Goal: Task Accomplishment & Management: Use online tool/utility

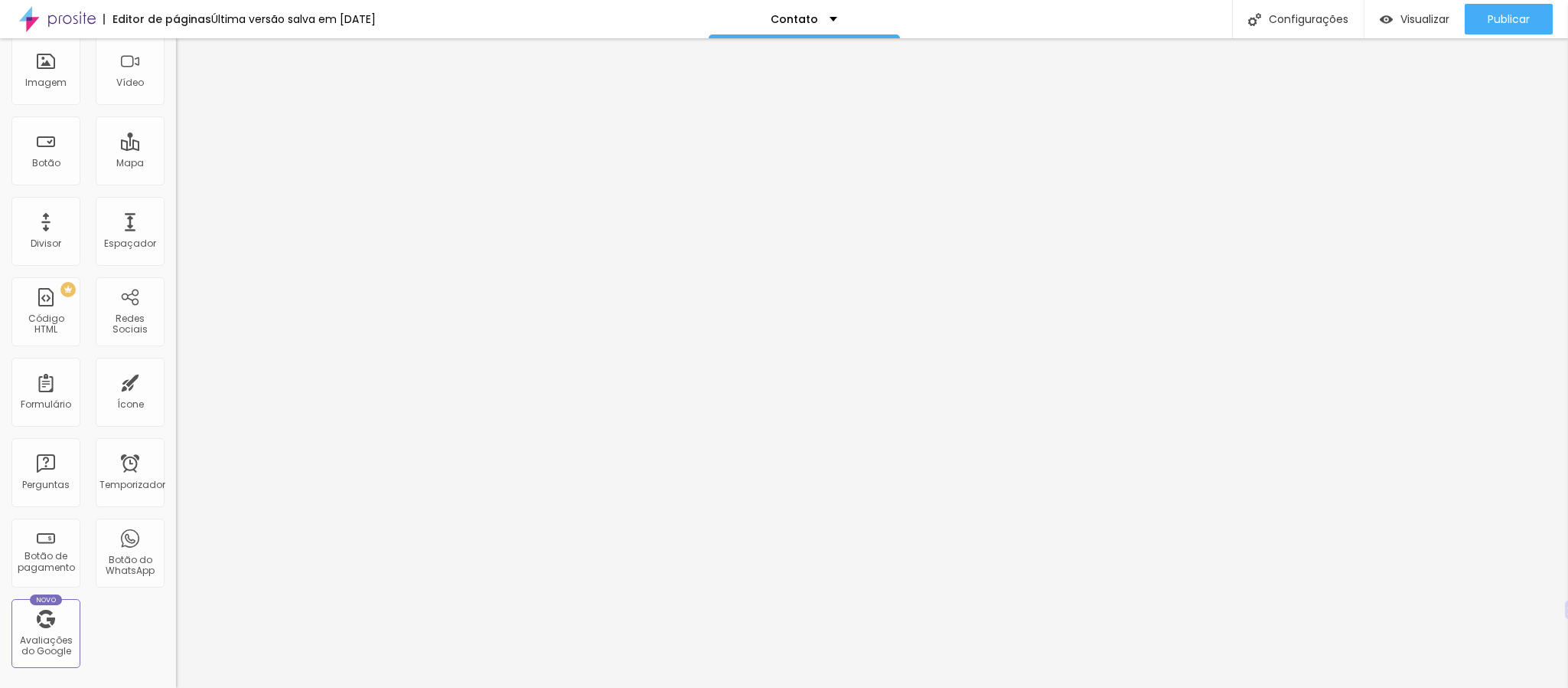
scroll to position [110, 0]
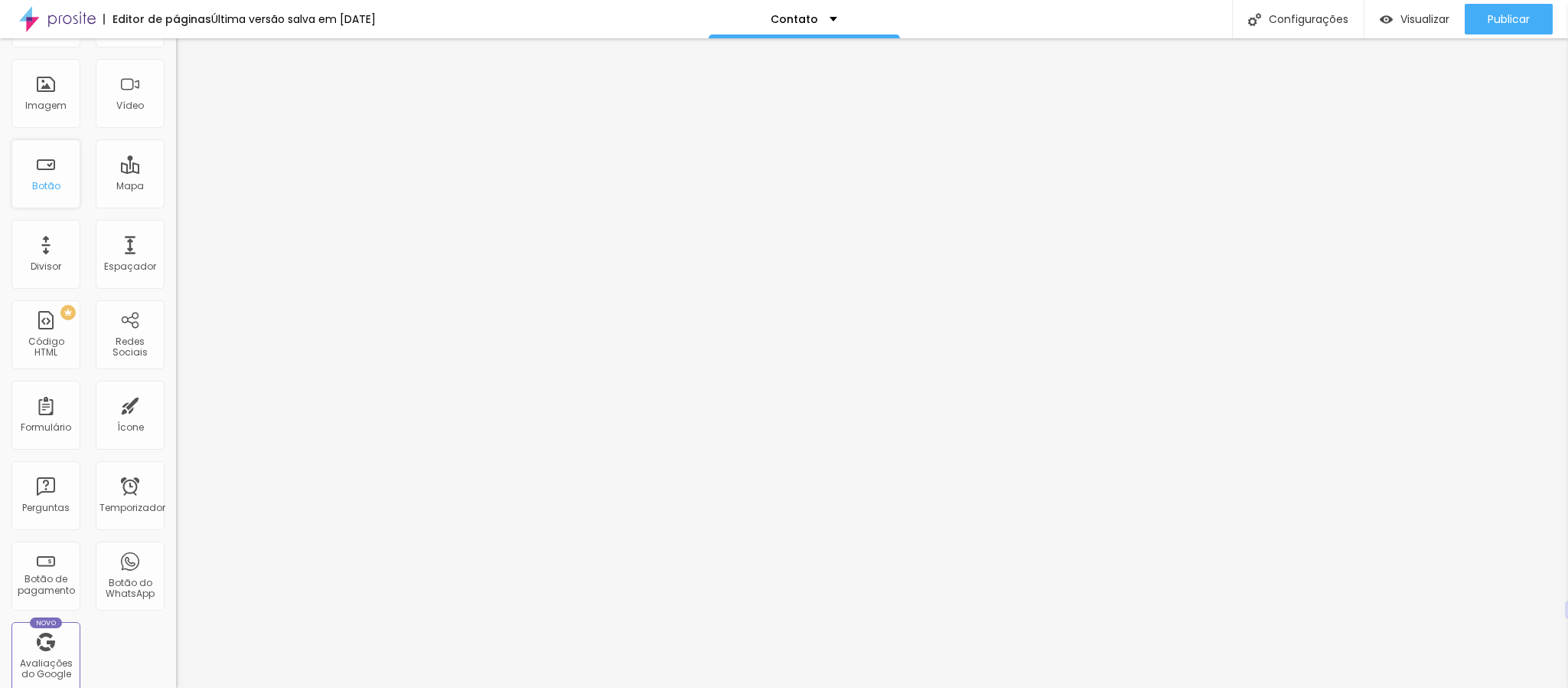
click at [44, 208] on div "Botão" at bounding box center [45, 173] width 69 height 69
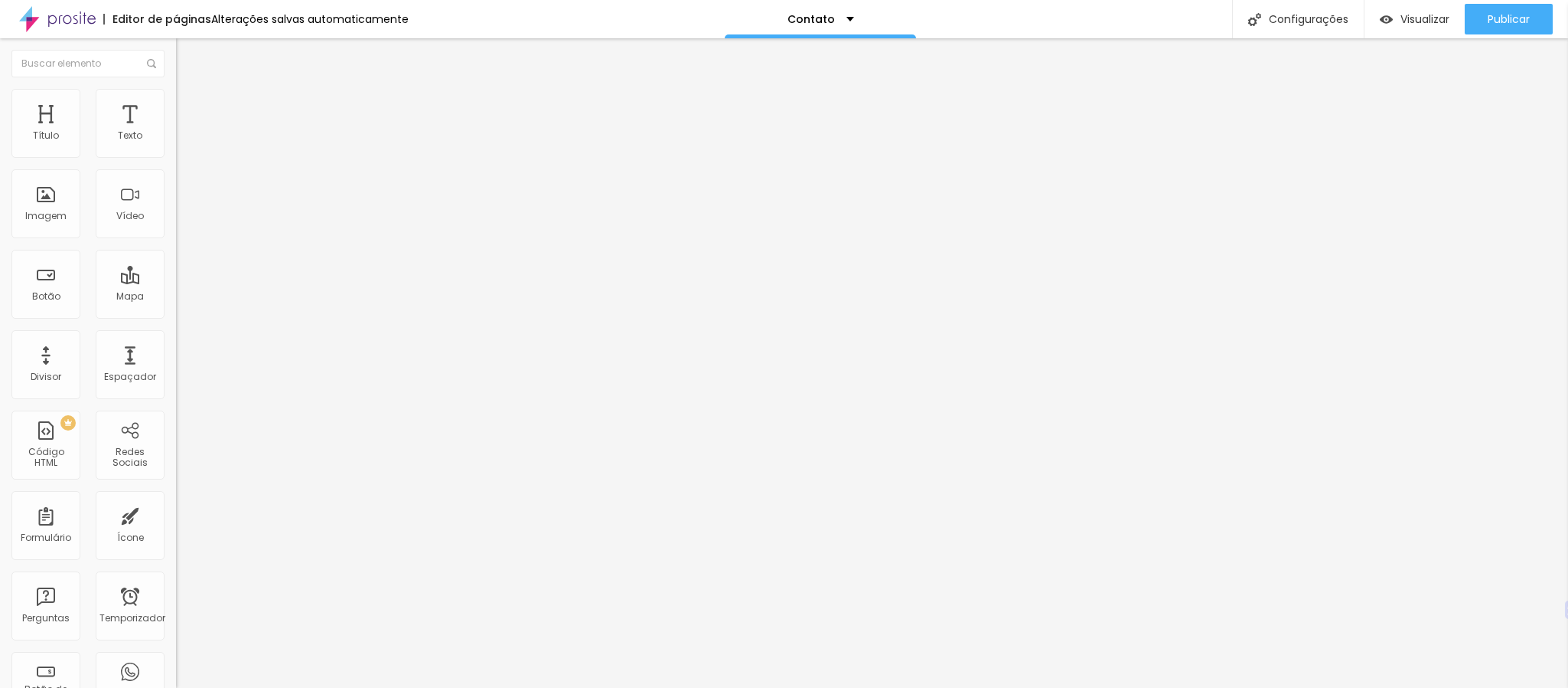
click at [190, 106] on font "Estilo" at bounding box center [201, 99] width 23 height 13
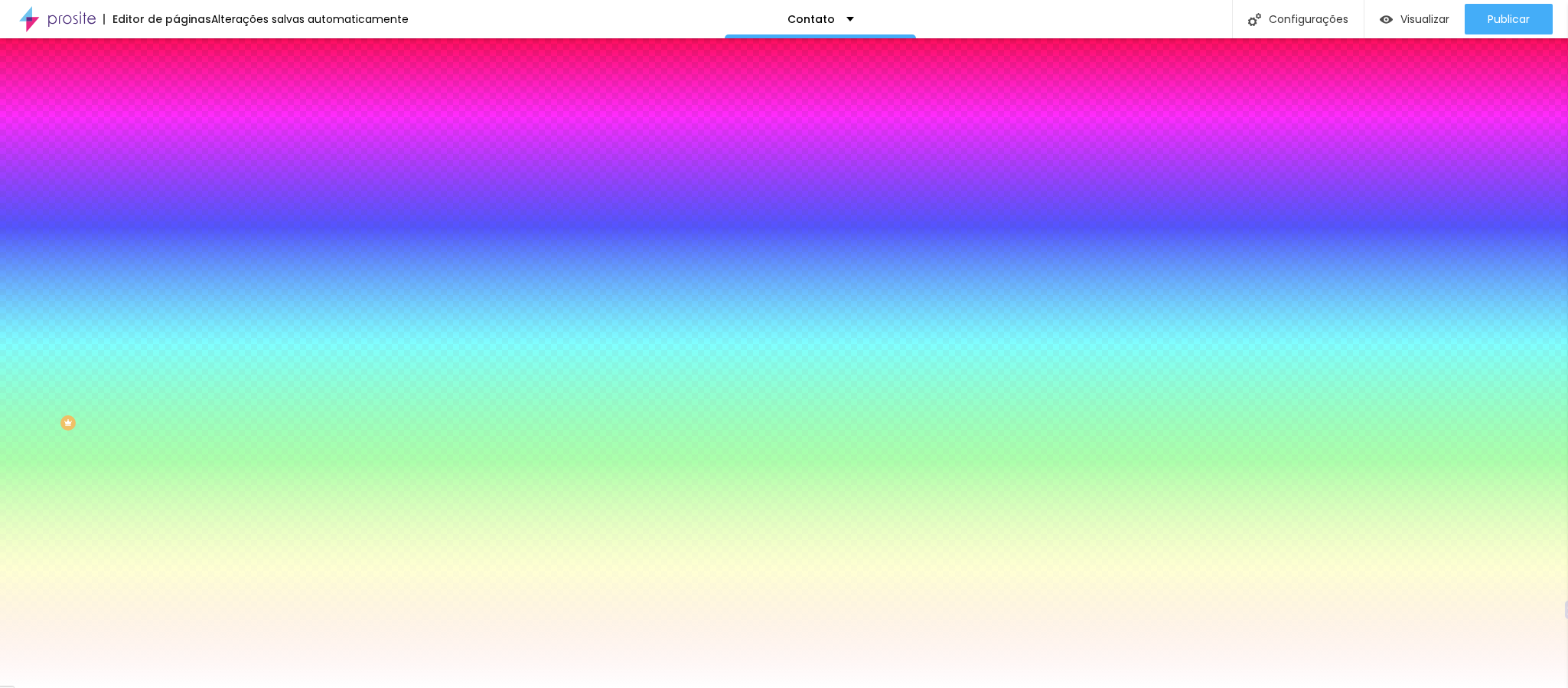
click at [190, 90] on font "Conteúdo" at bounding box center [214, 83] width 48 height 13
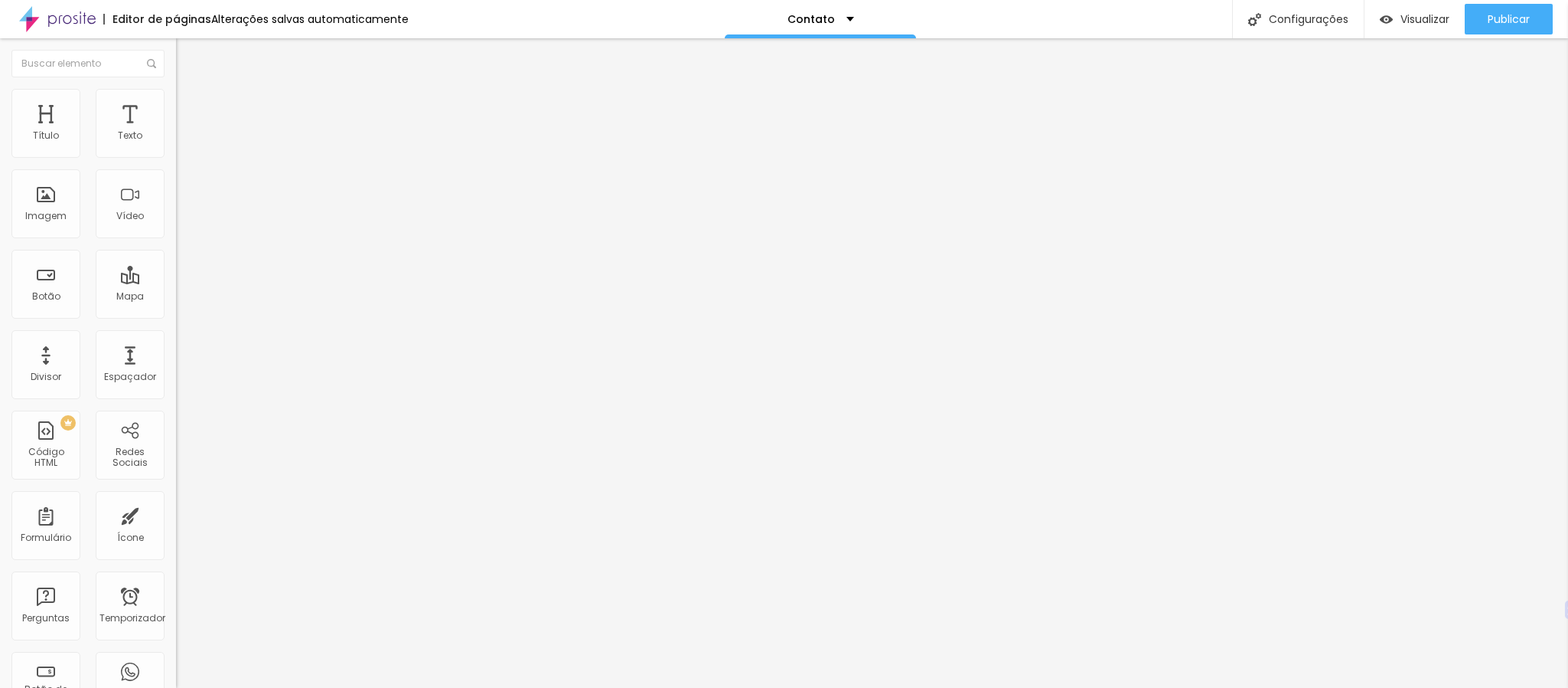
click at [176, 104] on img at bounding box center [183, 111] width 14 height 14
click at [188, 54] on img "button" at bounding box center [194, 56] width 12 height 12
click at [176, 155] on img at bounding box center [181, 160] width 10 height 10
click at [176, 307] on font "Instagram" at bounding box center [201, 313] width 50 height 13
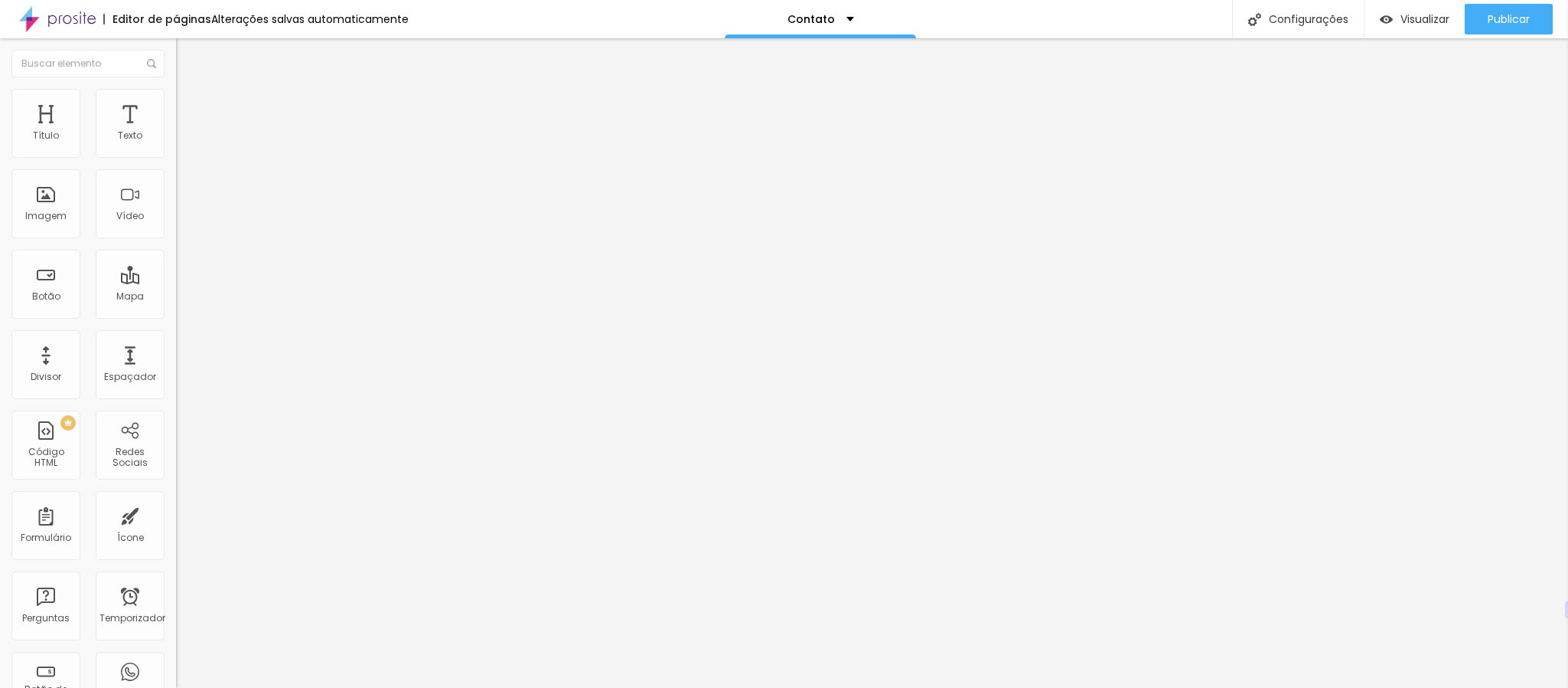
click at [176, 327] on div "TikTok" at bounding box center [264, 420] width 176 height 184
click at [176, 309] on div "Instagram" at bounding box center [264, 314] width 176 height 10
click at [176, 520] on input "https://" at bounding box center [268, 528] width 184 height 16
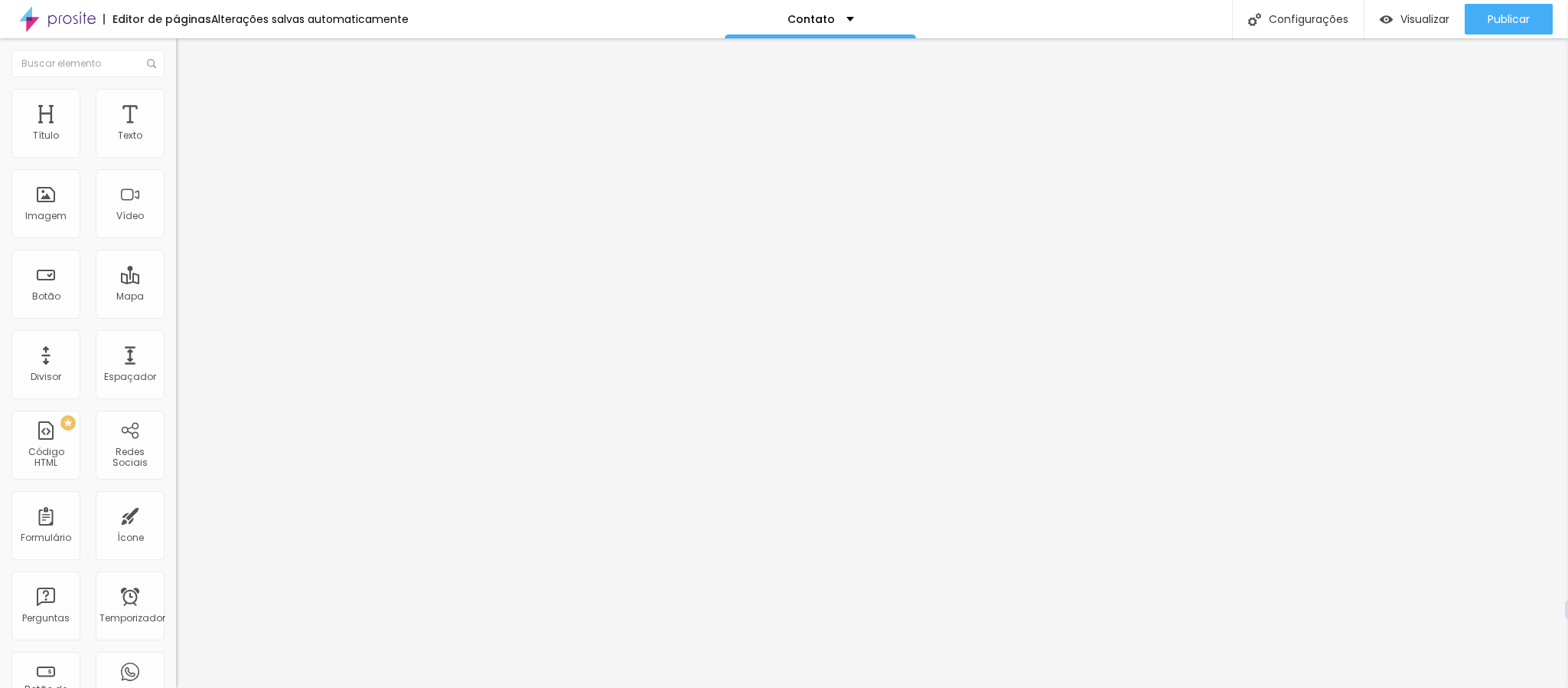
paste input "[URL][DOMAIN_NAME]"
click at [176, 520] on input "https://[URL][DOMAIN_NAME]" at bounding box center [268, 528] width 184 height 16
paste input "[URL][DOMAIN_NAME]"
click at [176, 248] on div "Instagram Rede social TikTok Endereço URL https://[URL][DOMAIN_NAME][DOMAIN_NAM…" at bounding box center [264, 377] width 176 height 514
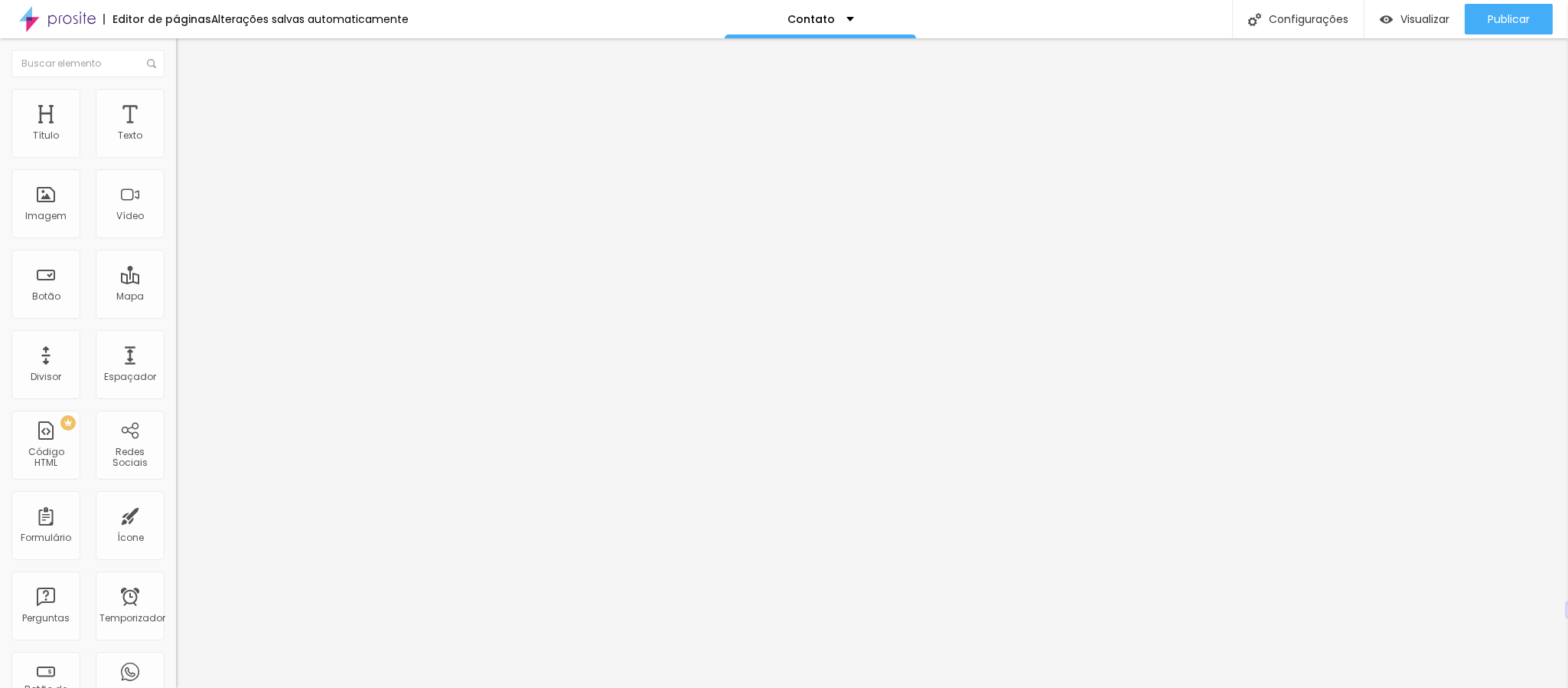
click at [176, 520] on input "https://[URL][DOMAIN_NAME][DOMAIN_NAME]" at bounding box center [268, 528] width 184 height 16
paste input "[DOMAIN_NAME][URL]"
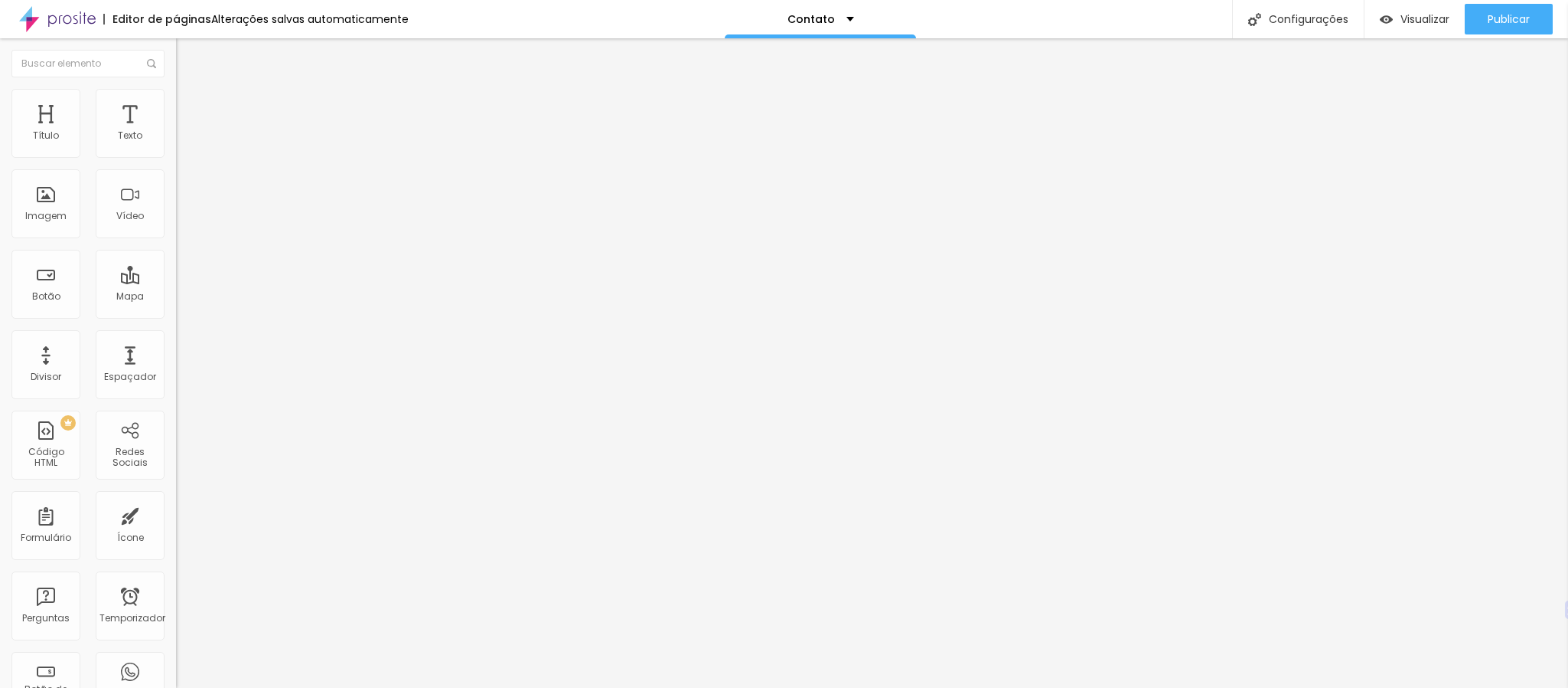
scroll to position [0, 127]
type input "[URL][DOMAIN_NAME]"
click at [176, 443] on div "Editar nulo Conteúdo Estilo Avançado Instagram Rede social TikTok Endereço URL …" at bounding box center [264, 363] width 176 height 650
click at [190, 103] on font "Estilo" at bounding box center [201, 99] width 23 height 13
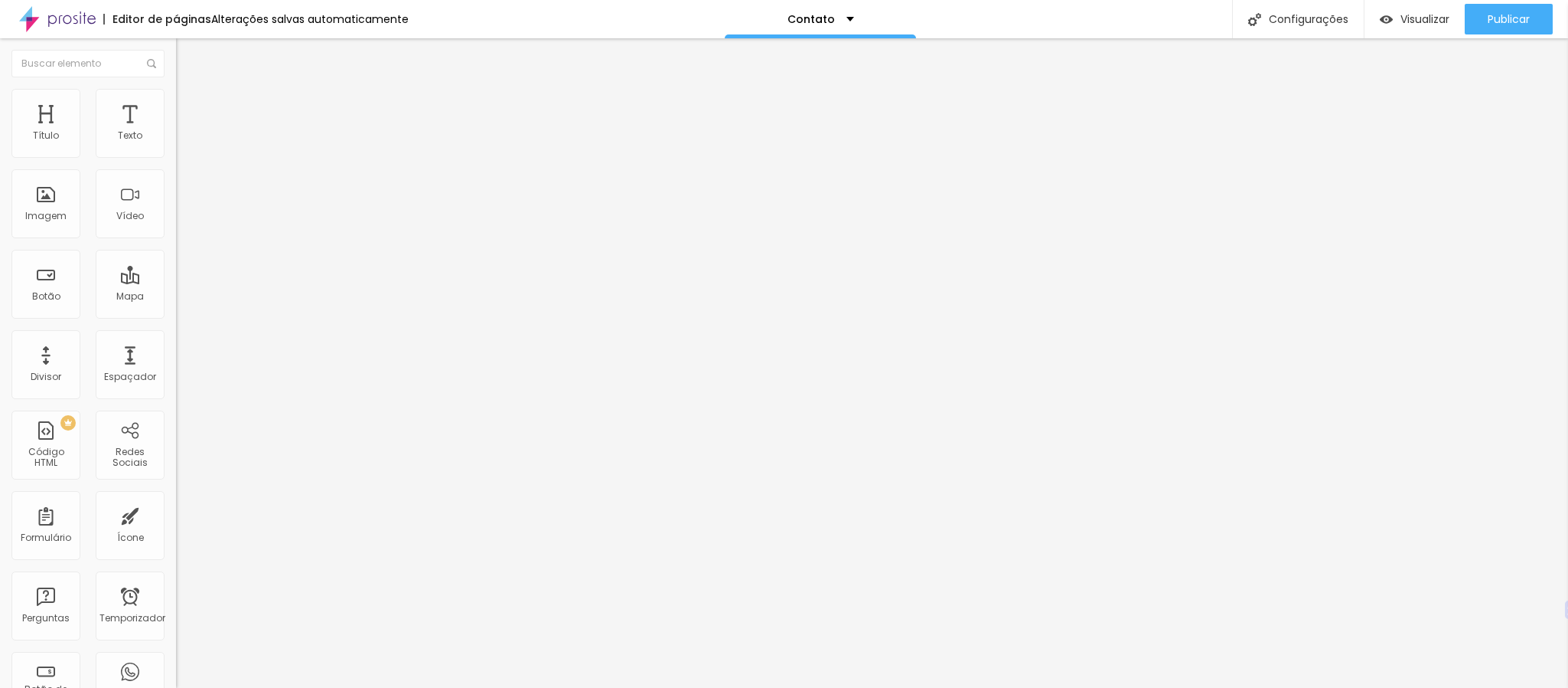
type input "23"
type input "24"
type input "25"
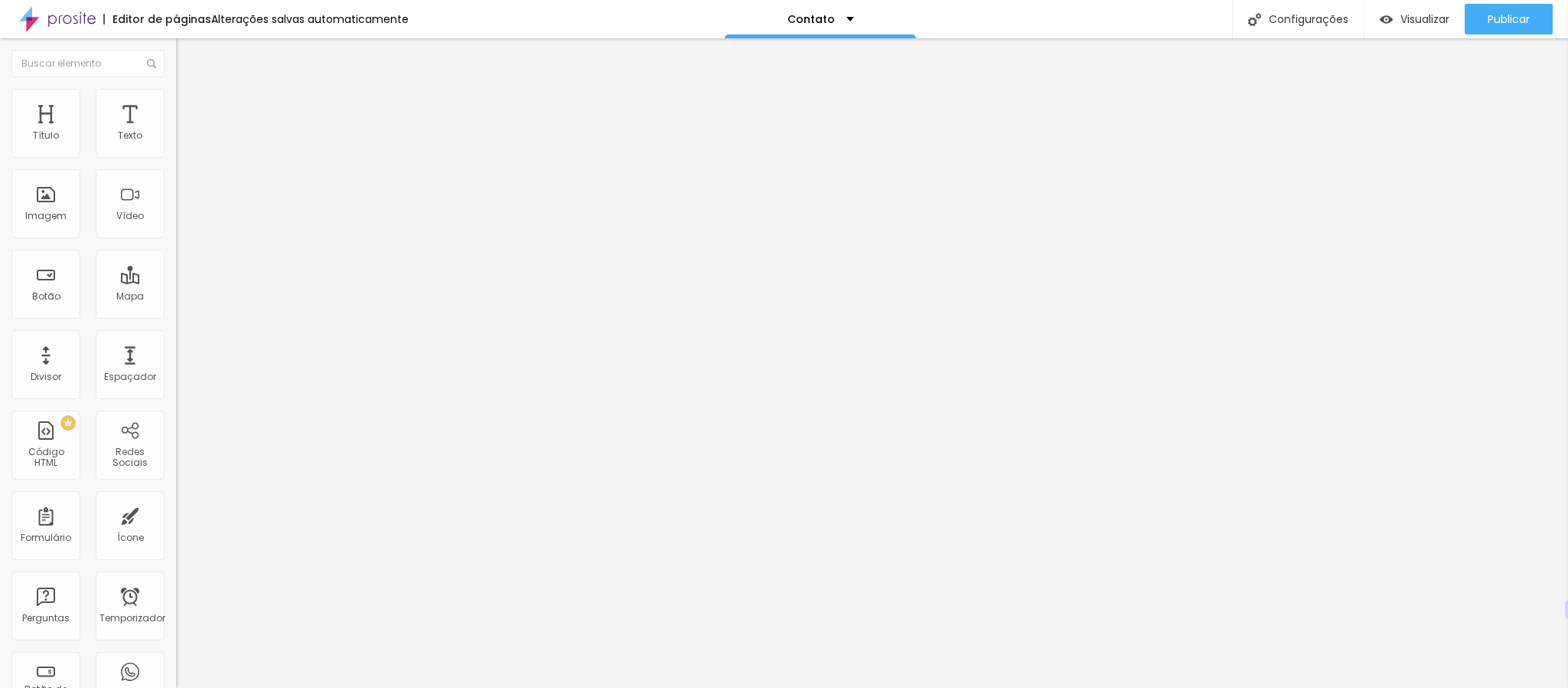
type input "25"
type input "26"
type input "27"
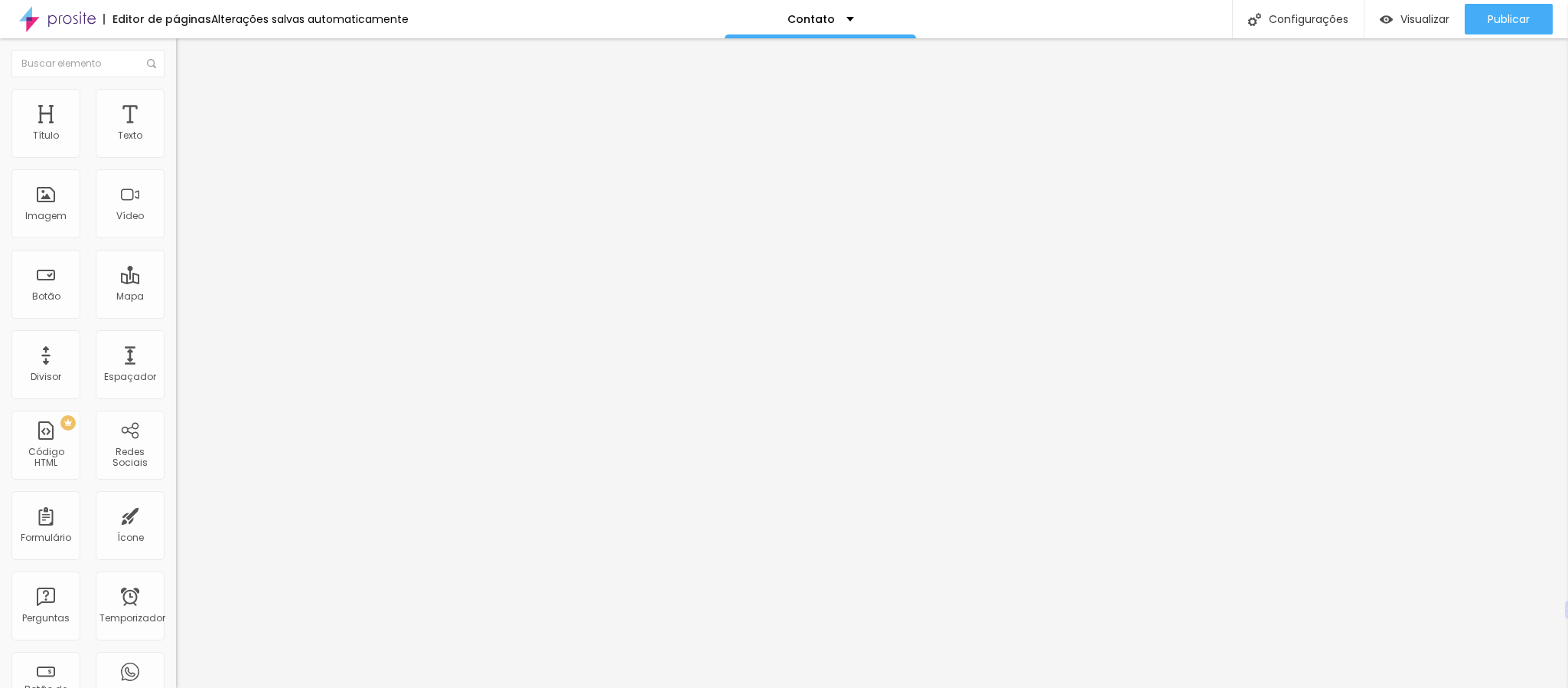
type input "28"
type input "29"
type input "30"
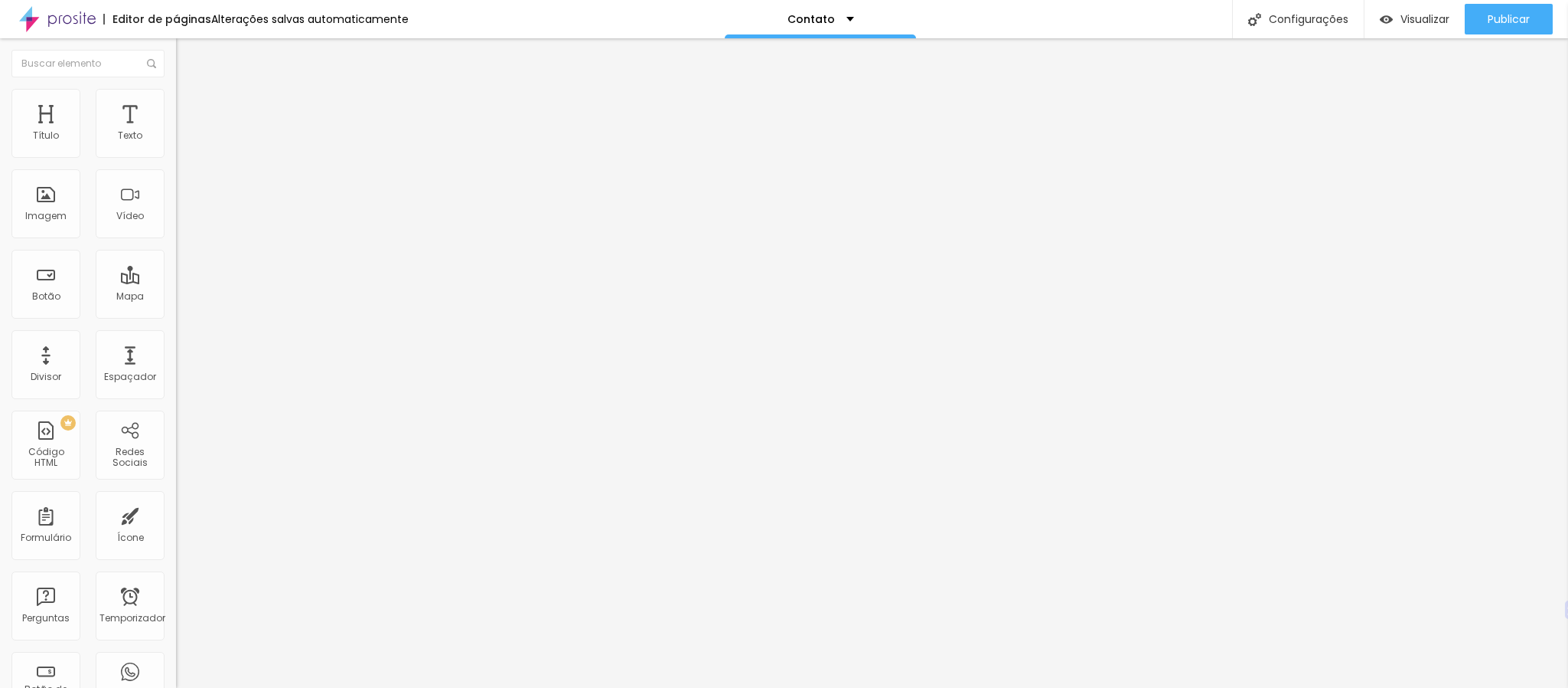
type input "30"
type input "31"
type input "32"
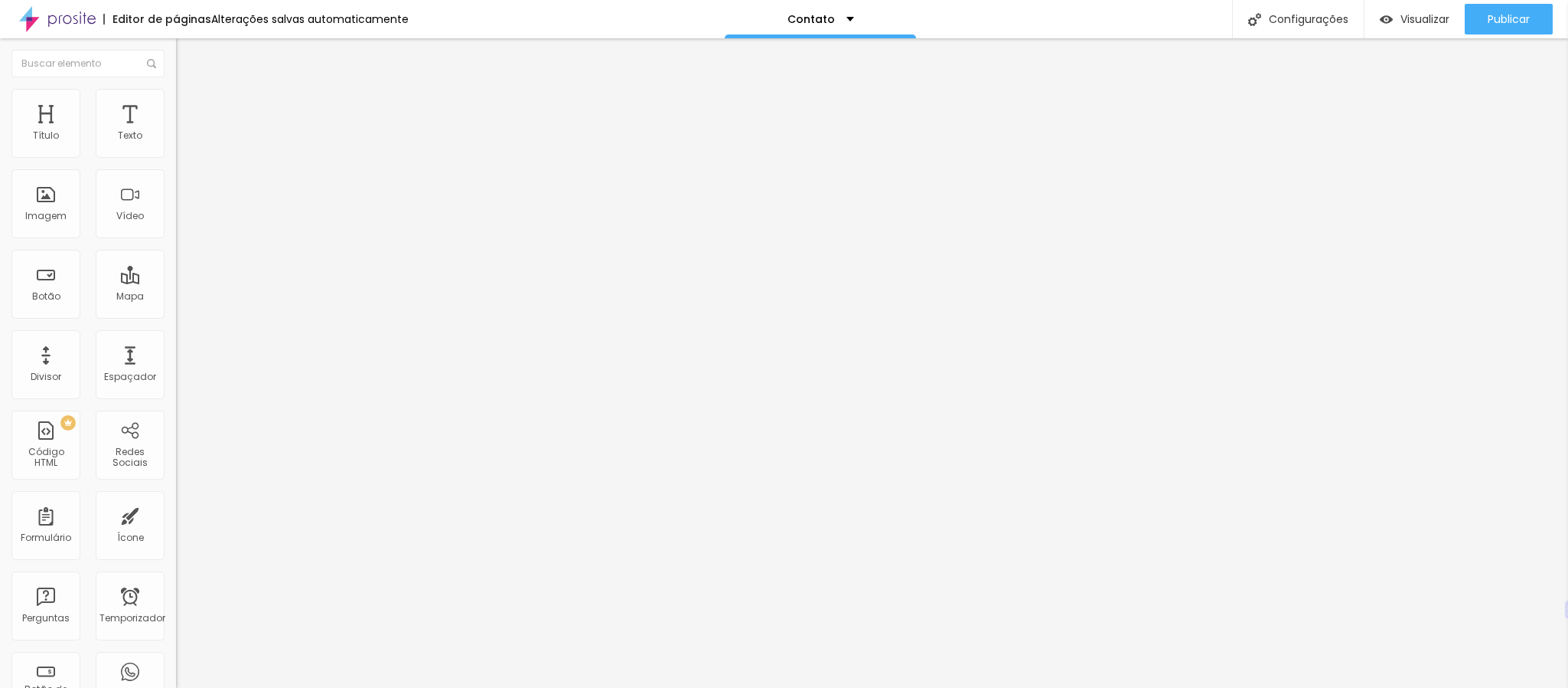
type input "34"
type input "36"
type input "38"
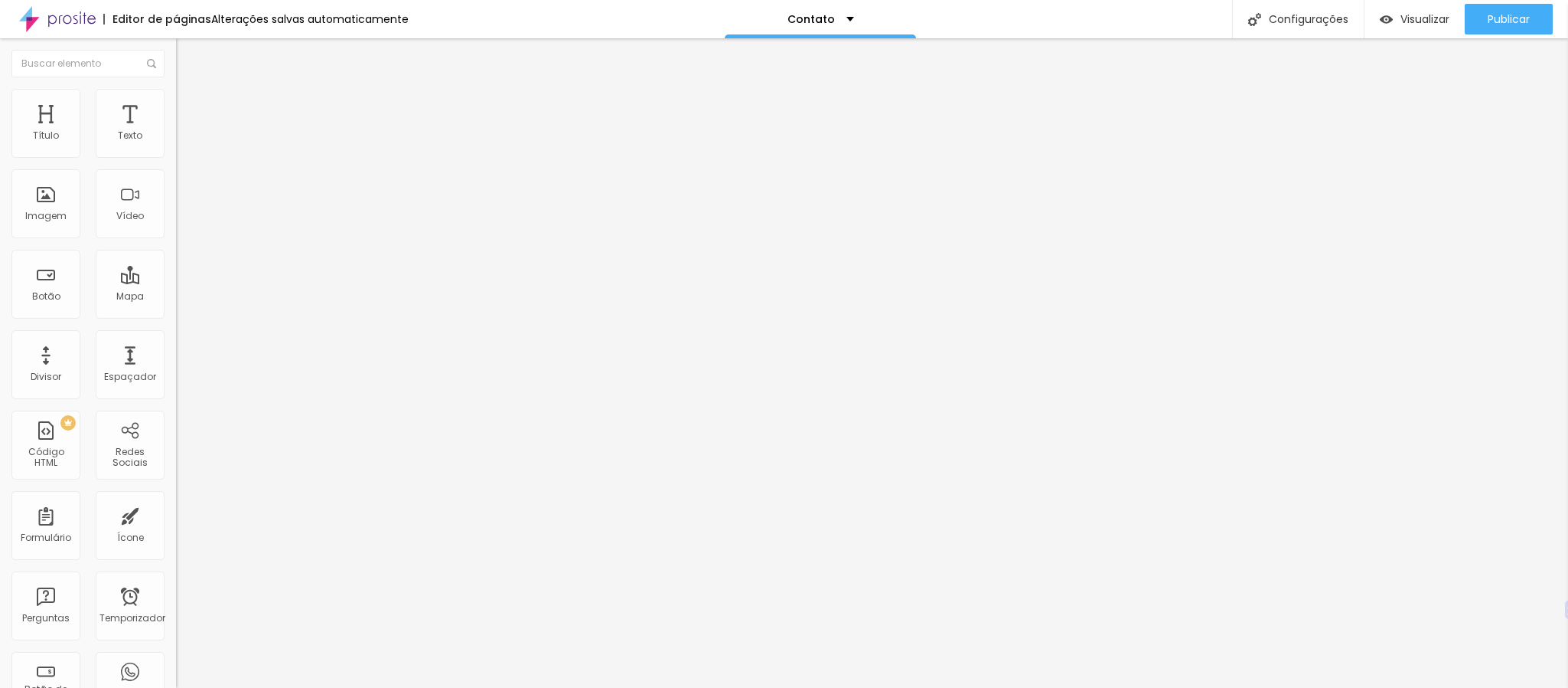
type input "38"
type input "40"
drag, startPoint x: 58, startPoint y: 168, endPoint x: 436, endPoint y: 191, distance: 378.7
type input "40"
click at [274, 157] on input "range" at bounding box center [226, 151] width 99 height 12
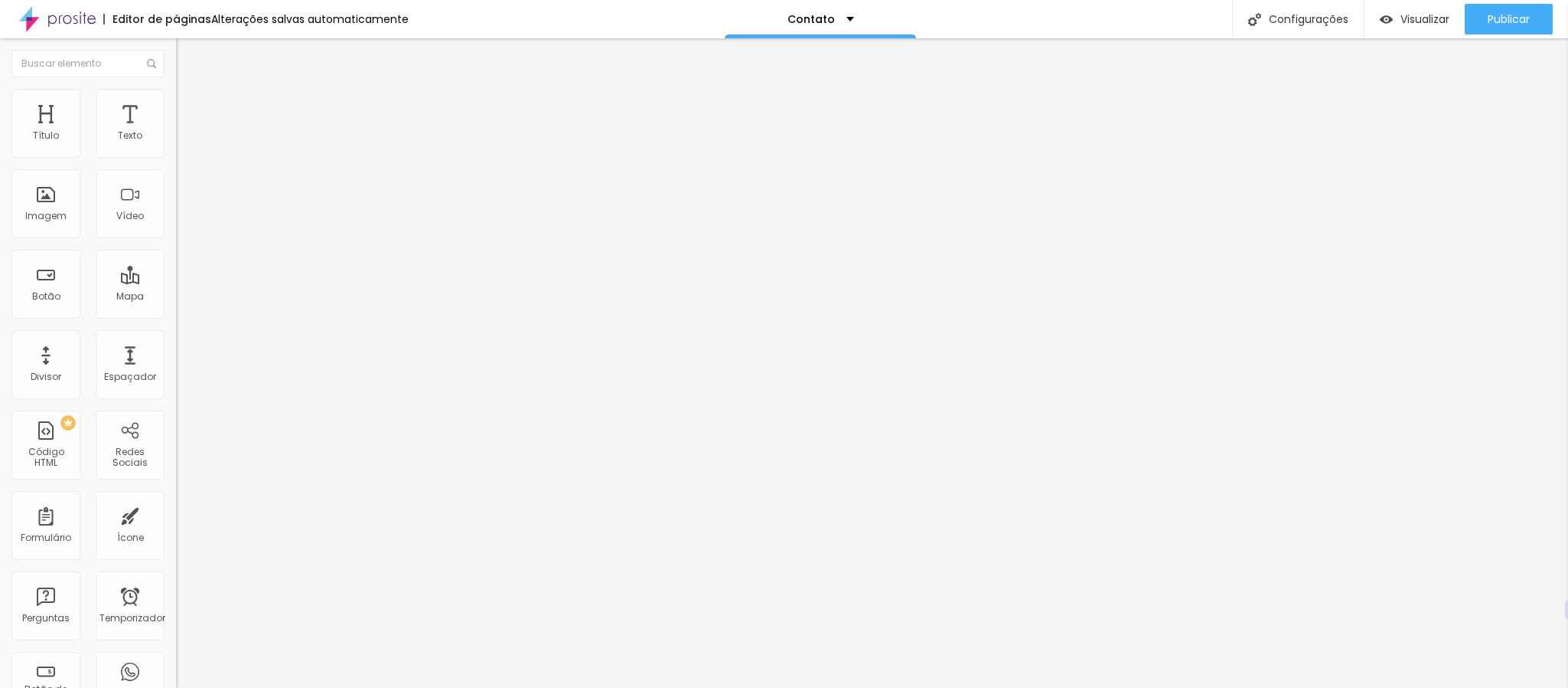
click at [176, 104] on img at bounding box center [183, 111] width 14 height 14
click at [1498, 17] on font "Publicar" at bounding box center [1509, 19] width 42 height 16
click at [176, 139] on font "Encaixotado" at bounding box center [206, 132] width 60 height 13
click at [176, 282] on div "Editar nulo Conteúdo Estilo Avançado Modo Encaixotado Encaixotado Completo" at bounding box center [264, 363] width 176 height 650
click at [1515, 32] on div "Publicar" at bounding box center [1509, 18] width 42 height 30
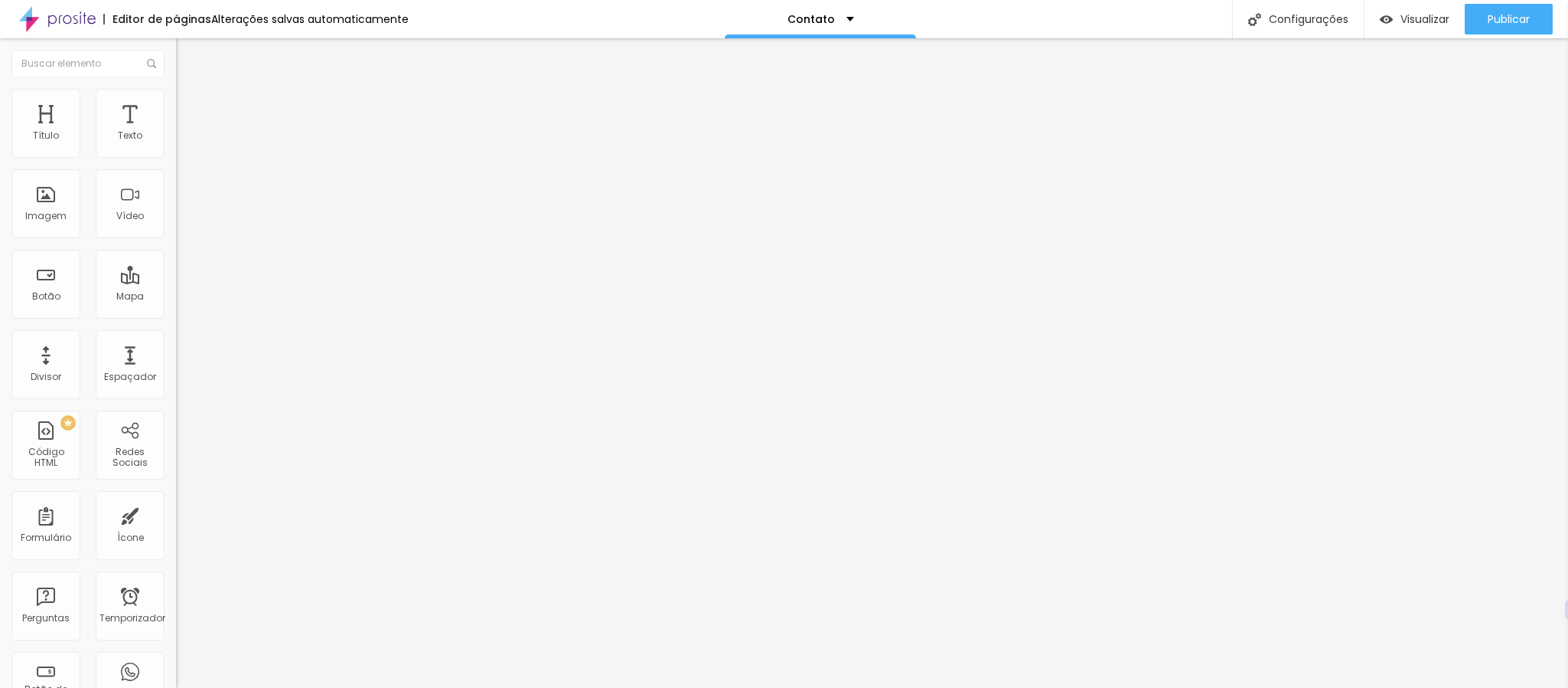
click at [190, 108] on font "Avançado" at bounding box center [215, 114] width 50 height 13
click at [176, 89] on li "Estilo" at bounding box center [264, 96] width 176 height 16
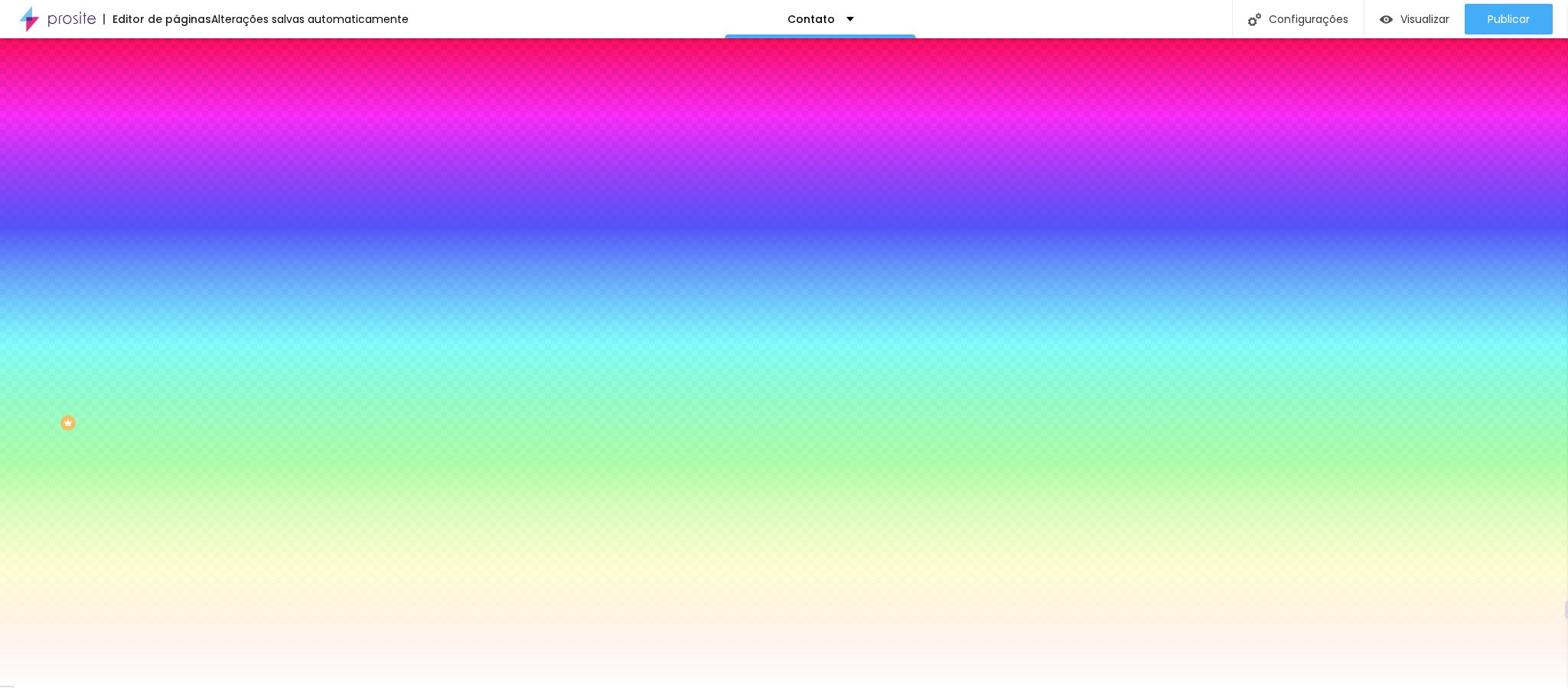
click at [176, 89] on li "Conteúdo" at bounding box center [264, 82] width 176 height 16
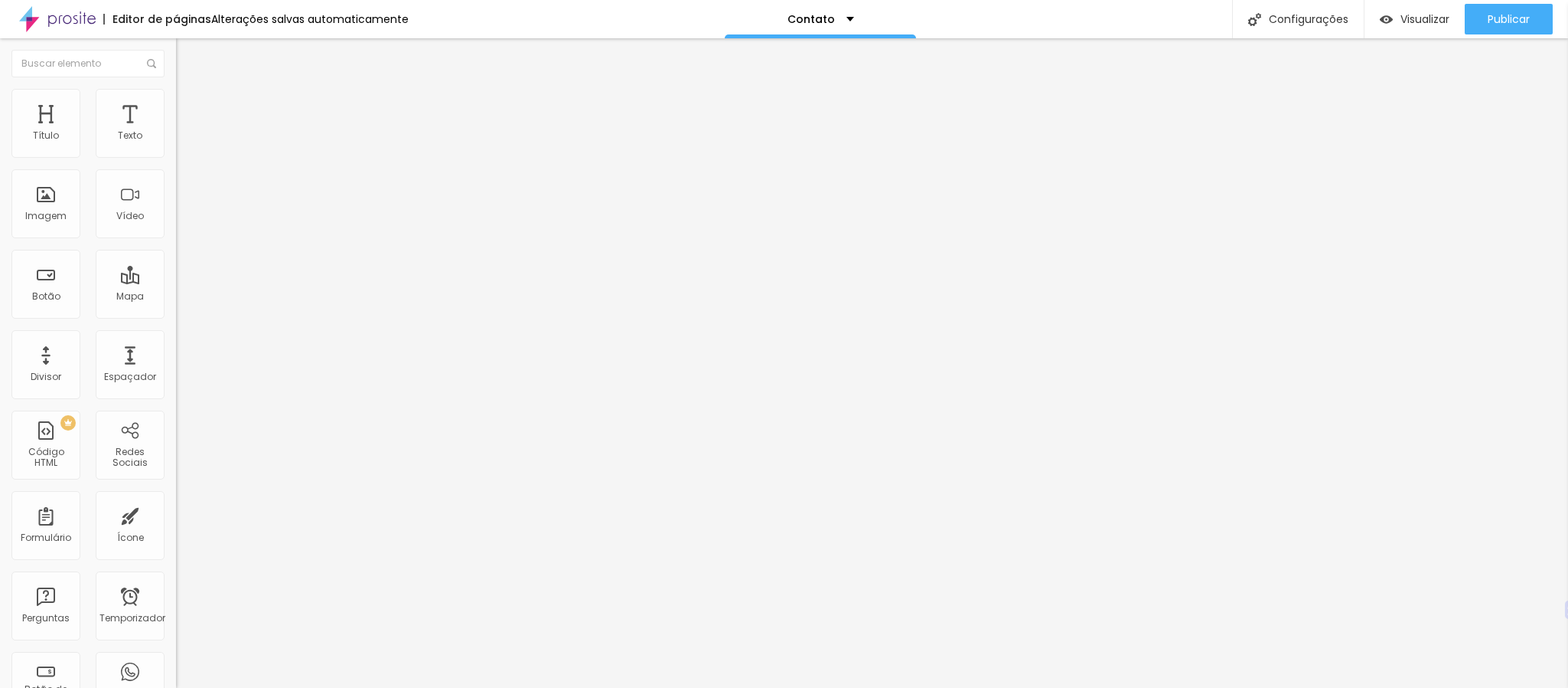
click at [176, 139] on font "Encaixotado" at bounding box center [206, 132] width 60 height 13
click at [176, 104] on li "Avançado" at bounding box center [264, 112] width 176 height 16
click at [176, 93] on img at bounding box center [183, 96] width 14 height 14
click at [176, 609] on div at bounding box center [264, 615] width 176 height 12
click at [1495, 11] on font "Publicar" at bounding box center [1509, 19] width 42 height 16
